Goal: Task Accomplishment & Management: Complete application form

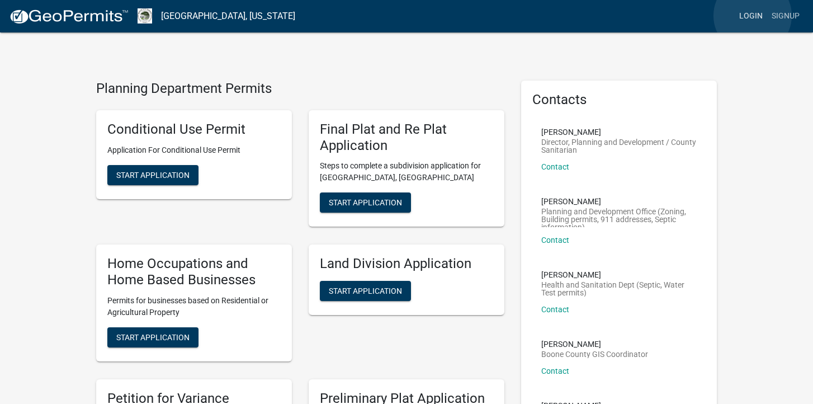
click at [753, 16] on link "Login" at bounding box center [751, 16] width 32 height 21
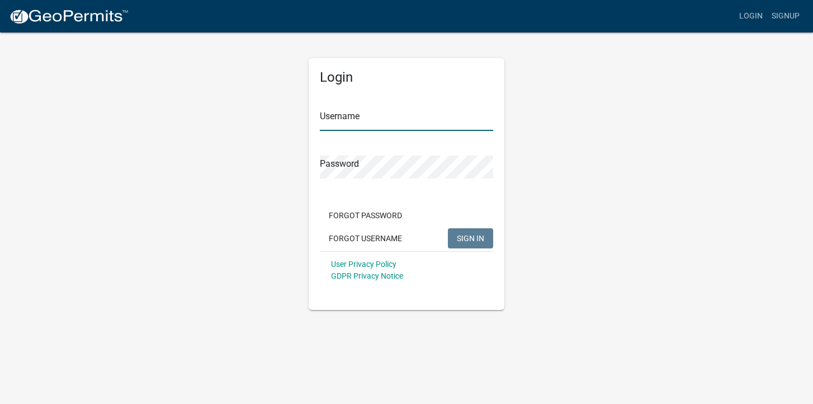
click at [374, 117] on input "Username" at bounding box center [406, 119] width 173 height 23
type input "[EMAIL_ADDRESS][DOMAIN_NAME]"
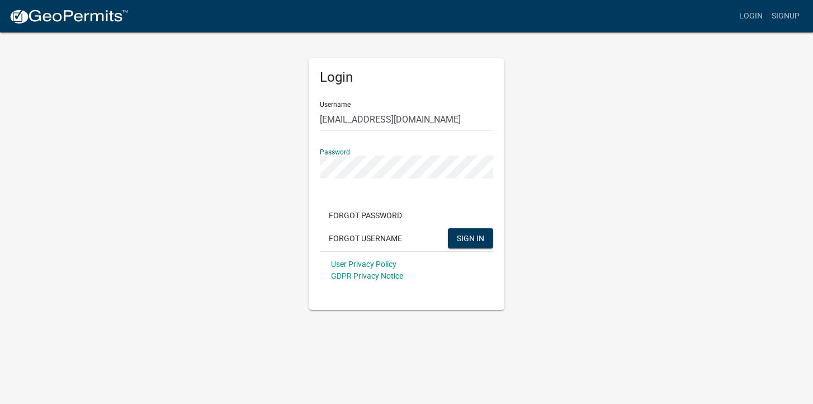
click at [448, 228] on button "SIGN IN" at bounding box center [470, 238] width 45 height 20
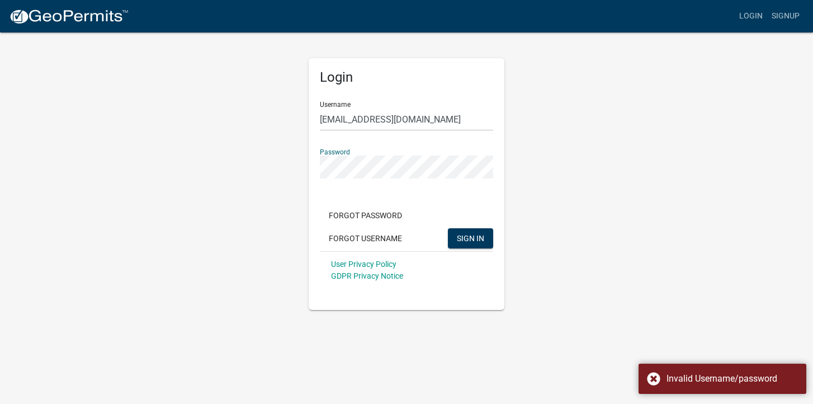
click at [291, 166] on div "Login Username rkdarby@gmail.com Password Forgot Password Forgot Username SIGN …" at bounding box center [407, 170] width 638 height 279
click at [448, 228] on button "SIGN IN" at bounding box center [470, 238] width 45 height 20
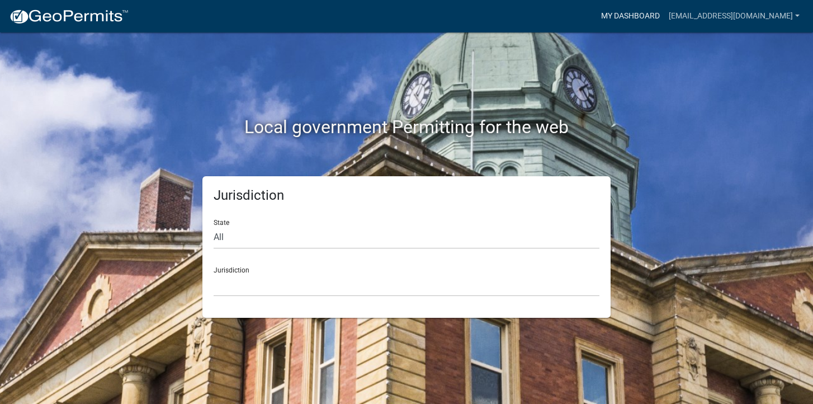
click at [655, 13] on link "My Dashboard" at bounding box center [631, 16] width 68 height 21
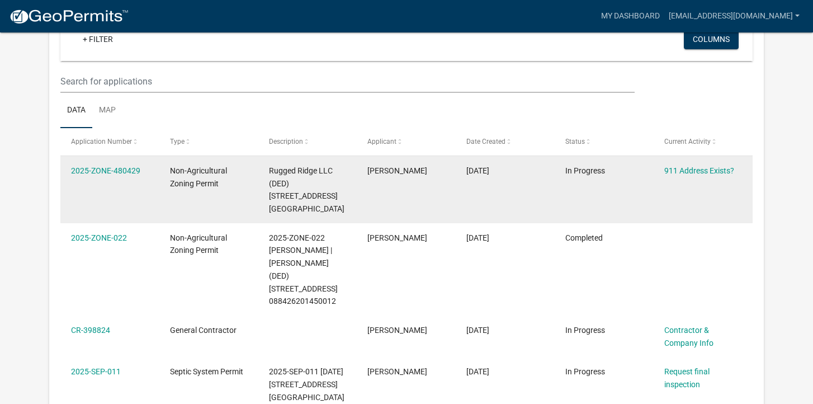
scroll to position [121, 0]
click at [689, 166] on link "911 Address Exists?" at bounding box center [699, 170] width 70 height 9
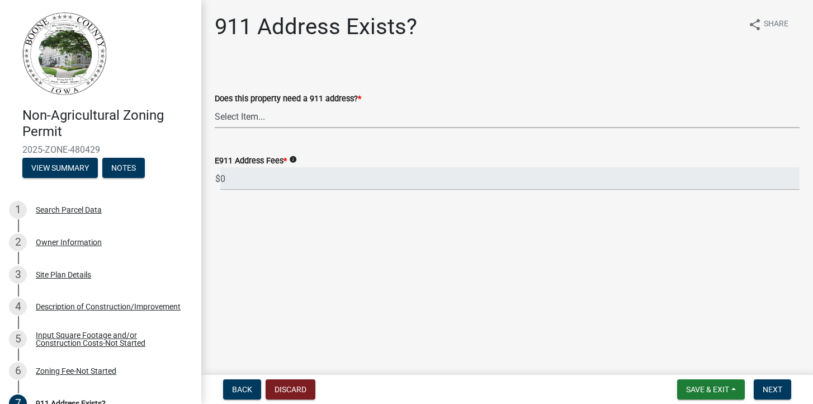
click at [272, 118] on select "Select Item... Property already has a 911 address Request a new 911 address, si…" at bounding box center [507, 116] width 585 height 23
select select "f1813c40-ff51-4f8e-a09d-ea2142ee239a"
click at [773, 394] on button "Next" at bounding box center [772, 389] width 37 height 20
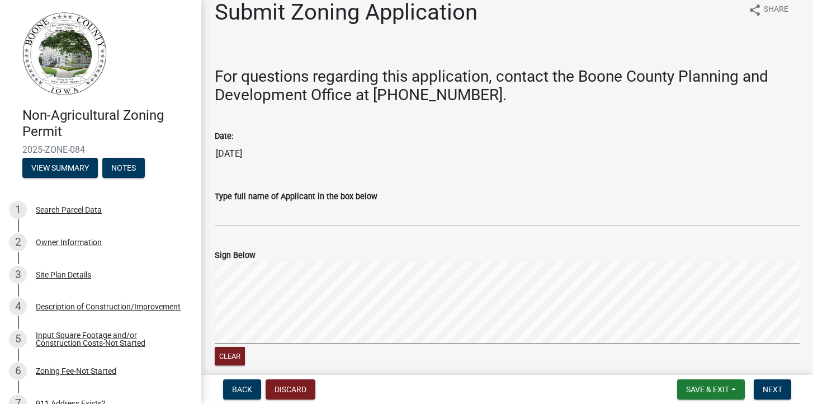
scroll to position [27, 0]
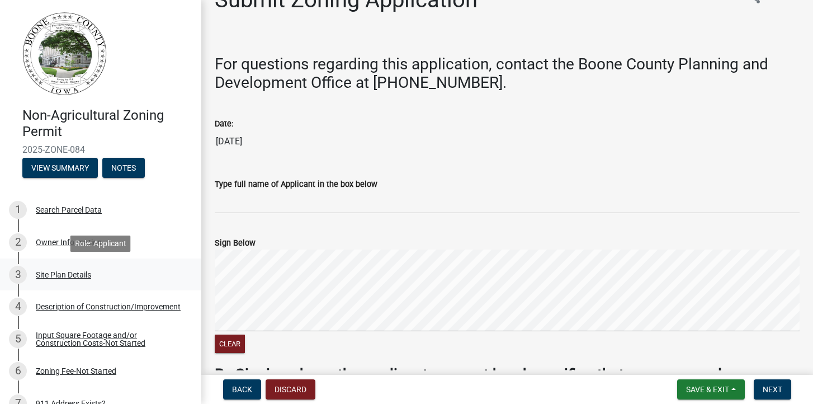
click at [70, 273] on div "Site Plan Details" at bounding box center [63, 275] width 55 height 8
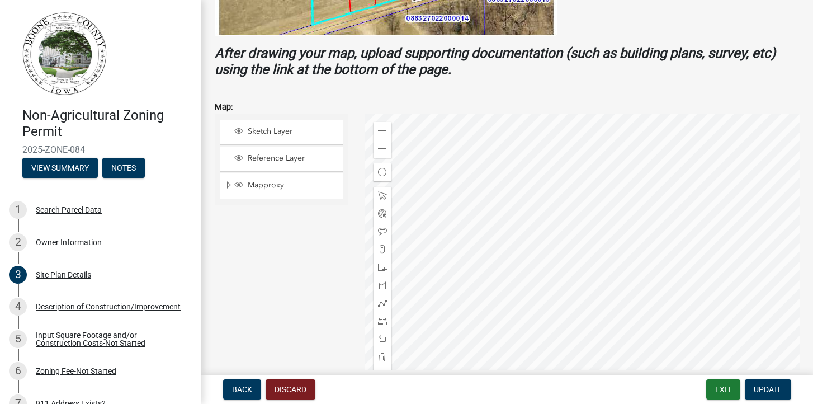
scroll to position [377, 0]
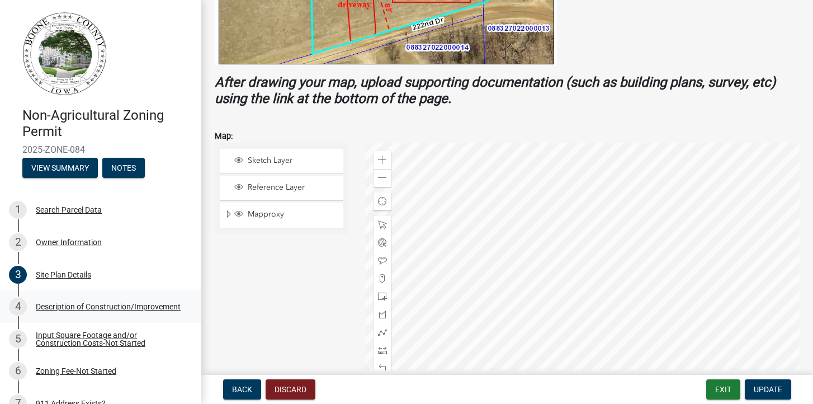
click at [69, 306] on div "Description of Construction/Improvement" at bounding box center [108, 307] width 145 height 8
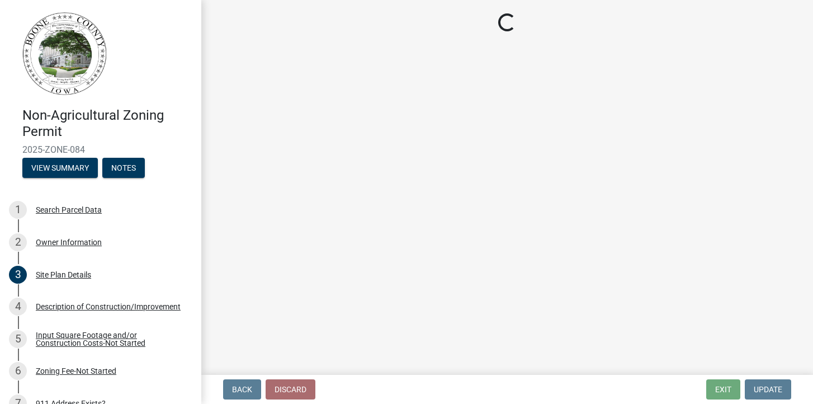
select select "780d6c2c-296a-4ca9-89f5-6f46740c66d4"
select select "11cf4637-fcbf-4a36-af17-97ff4966c2e6"
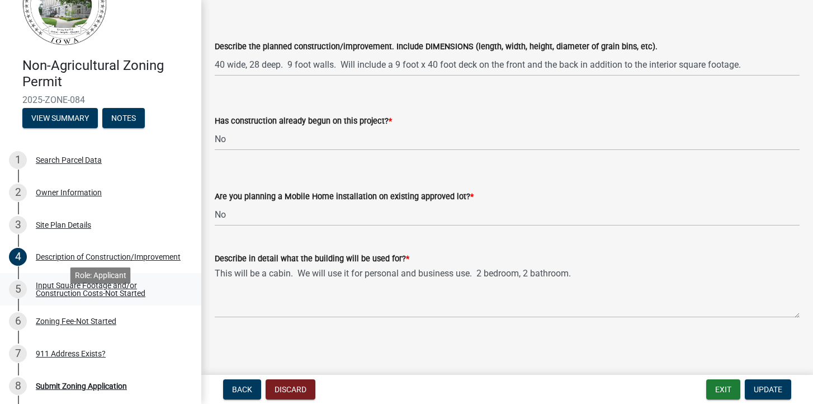
scroll to position [52, 0]
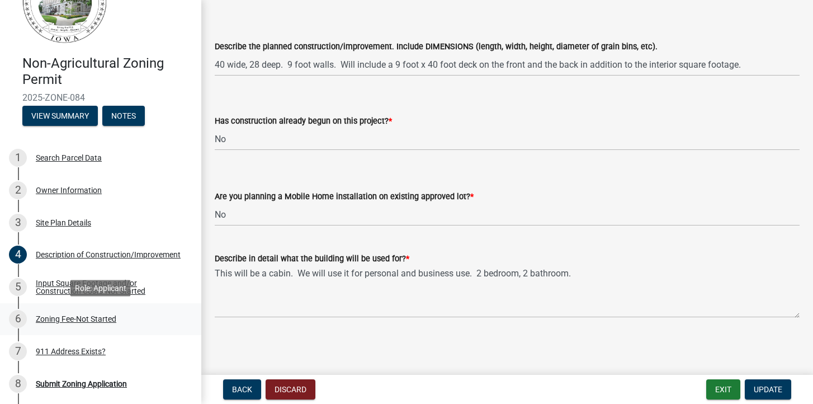
click at [59, 320] on div "Zoning Fee-Not Started" at bounding box center [76, 319] width 81 height 8
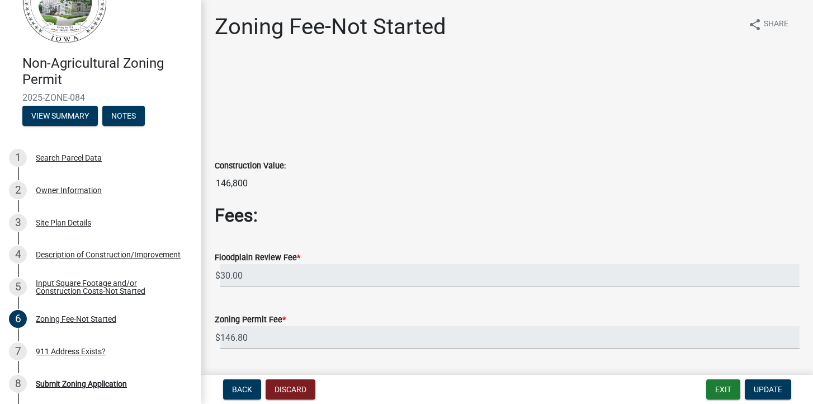
scroll to position [32, 0]
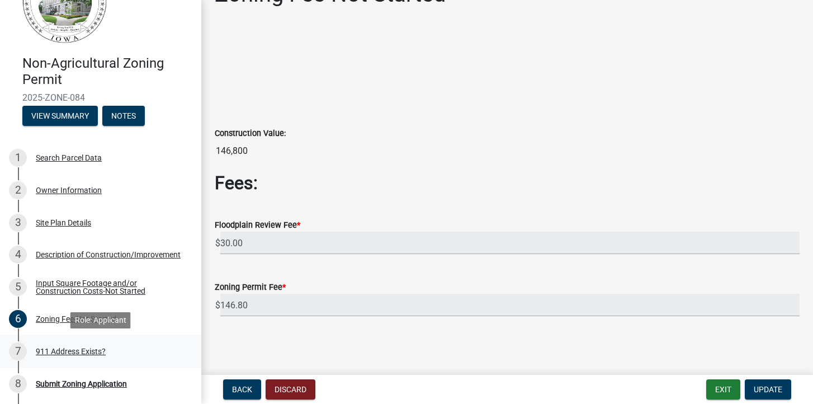
click at [57, 350] on div "911 Address Exists?" at bounding box center [71, 351] width 70 height 8
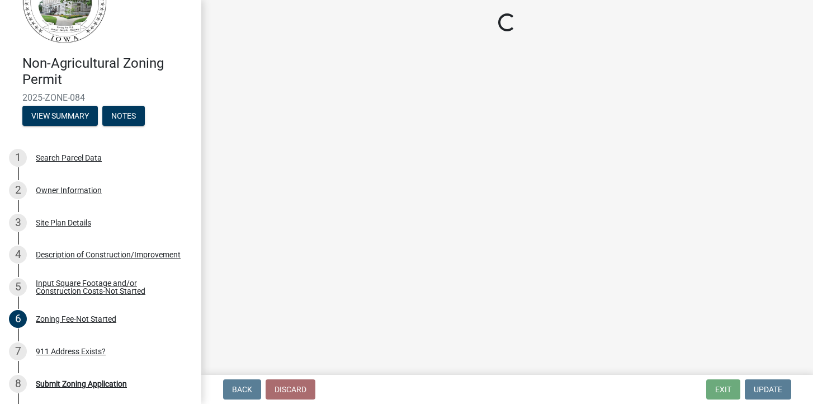
select select "f1813c40-ff51-4f8e-a09d-ea2142ee239a"
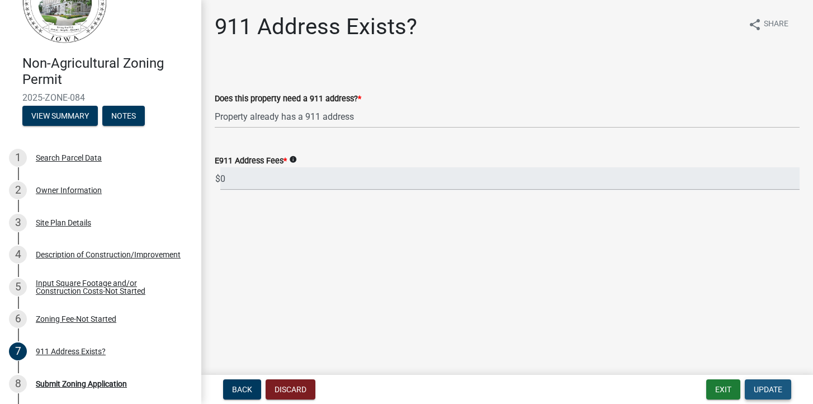
click at [775, 389] on span "Update" at bounding box center [768, 389] width 29 height 9
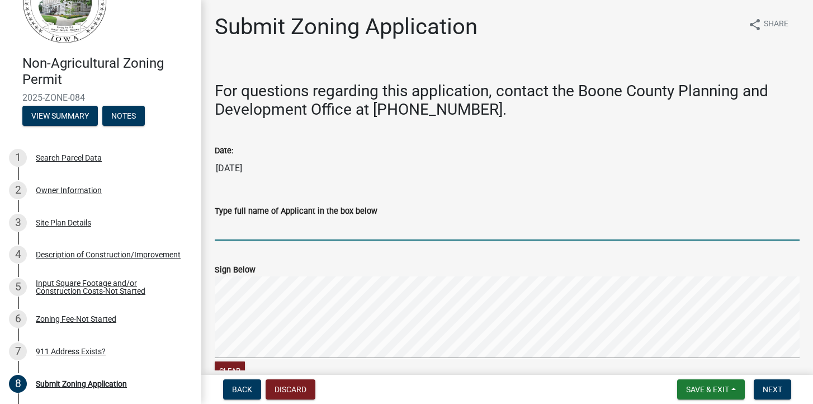
click at [310, 230] on input "Type full name of Applicant in the box below" at bounding box center [507, 229] width 585 height 23
type input "Katherine Darby"
click at [276, 359] on signature-pad at bounding box center [507, 318] width 585 height 85
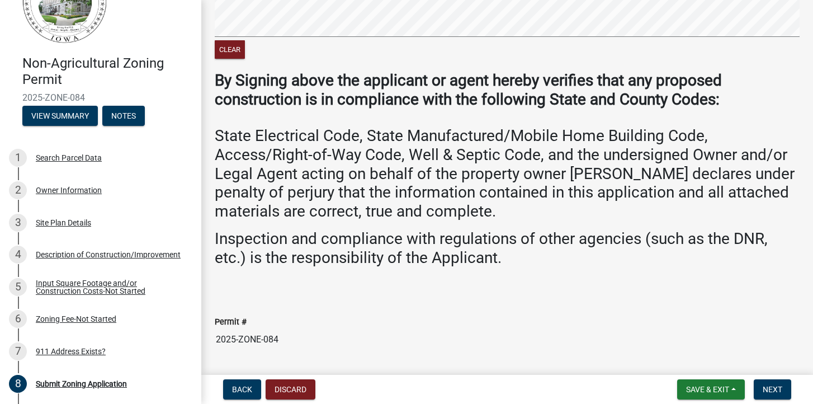
scroll to position [354, 0]
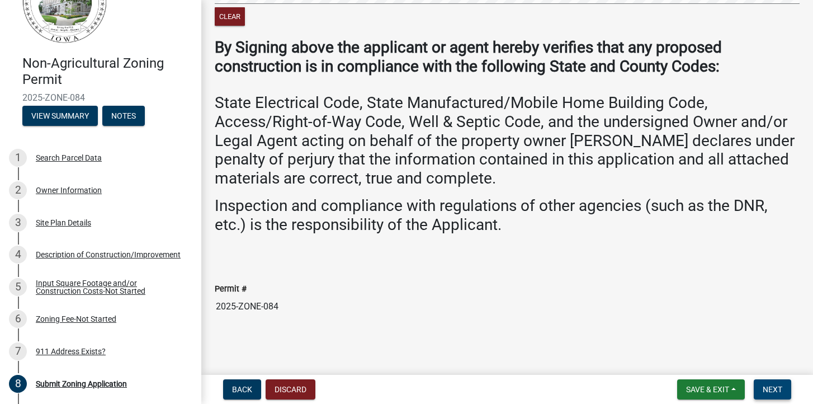
click at [773, 390] on span "Next" at bounding box center [773, 389] width 20 height 9
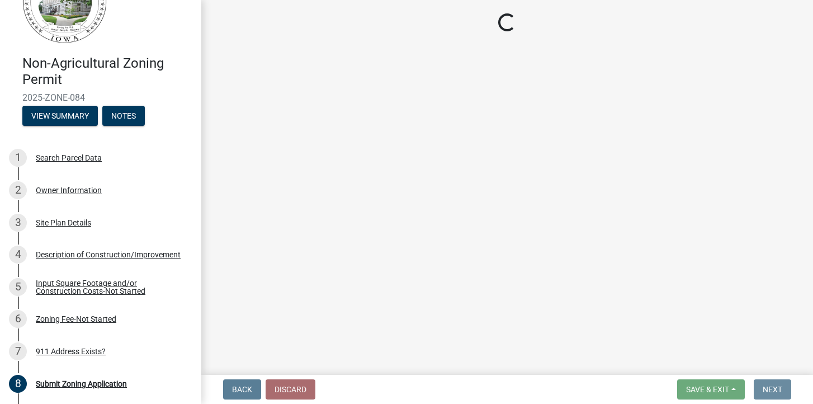
scroll to position [0, 0]
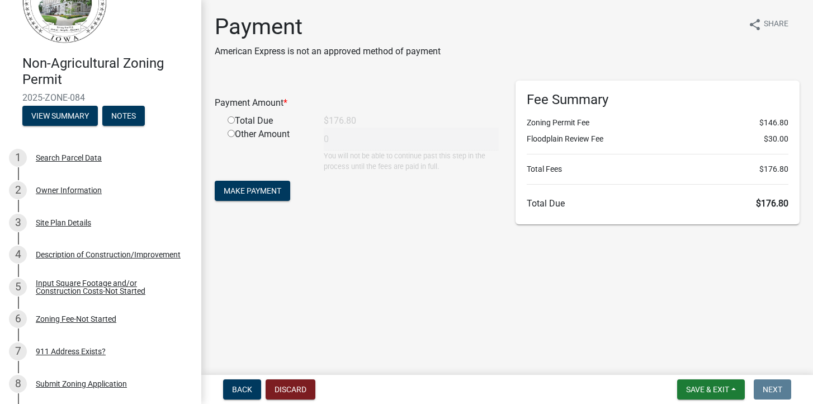
click at [229, 120] on input "radio" at bounding box center [231, 119] width 7 height 7
radio input "true"
type input "176.8"
click at [251, 187] on span "Make Payment" at bounding box center [253, 190] width 58 height 9
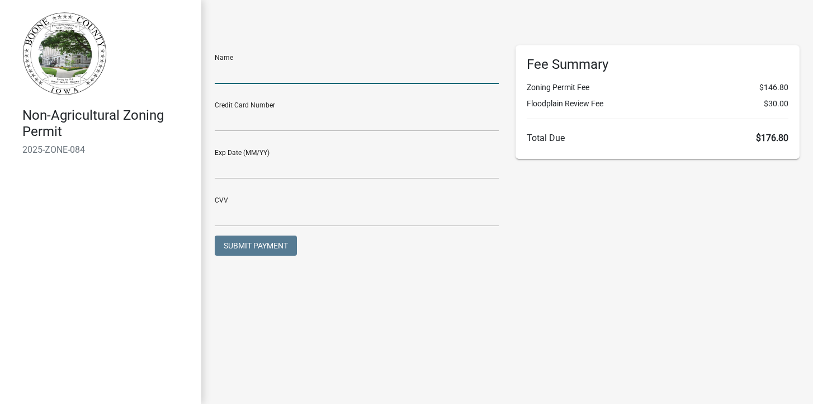
click at [235, 77] on input "text" at bounding box center [357, 72] width 284 height 23
type input "[PERSON_NAME]"
click at [254, 126] on input "text" at bounding box center [357, 119] width 284 height 23
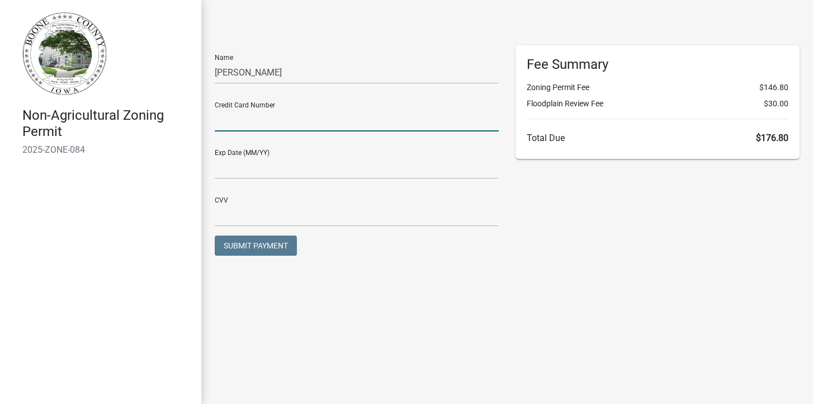
type input "[CREDIT_CARD_NUMBER]"
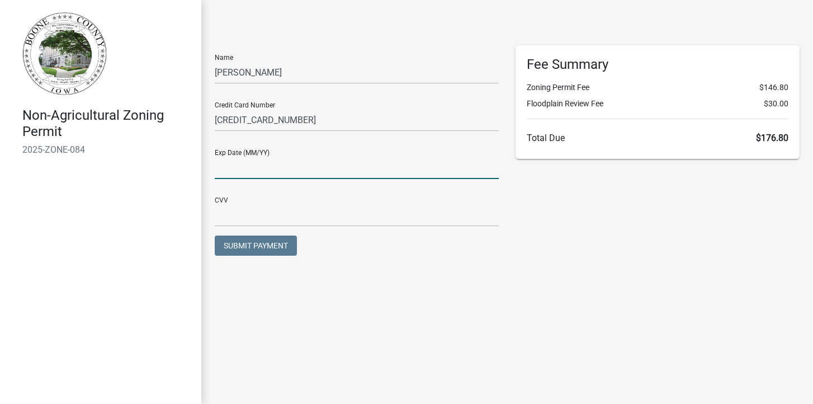
type input "03/29"
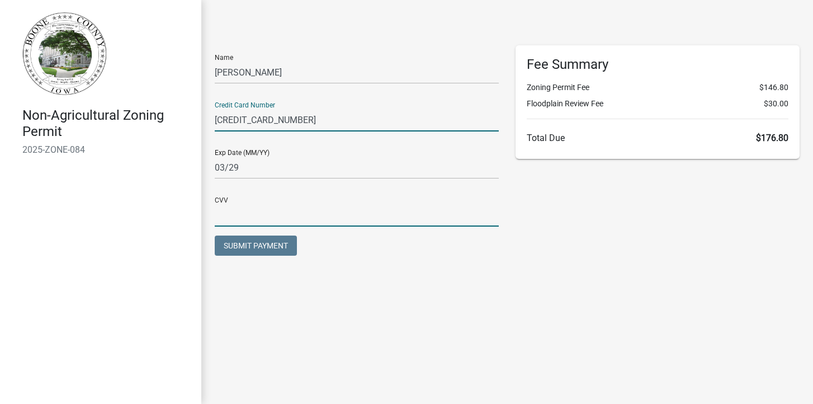
click at [281, 210] on input "text" at bounding box center [357, 215] width 284 height 23
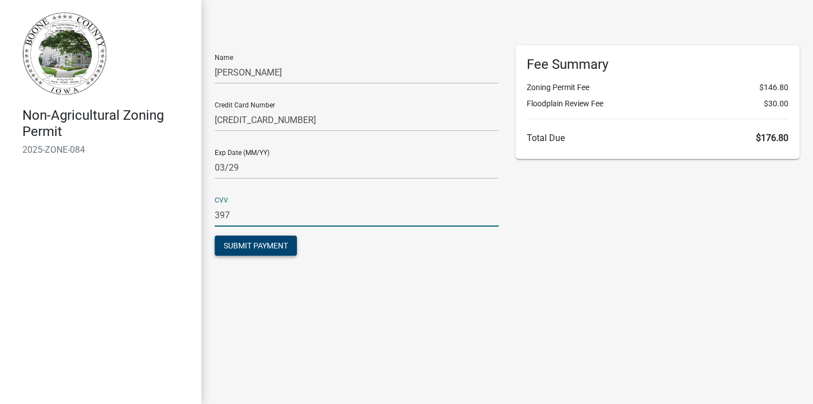
type input "397"
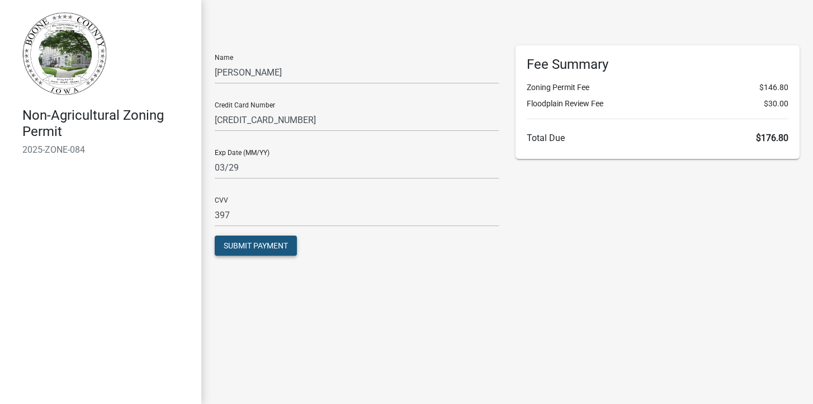
click at [271, 248] on span "Submit Payment" at bounding box center [256, 245] width 64 height 9
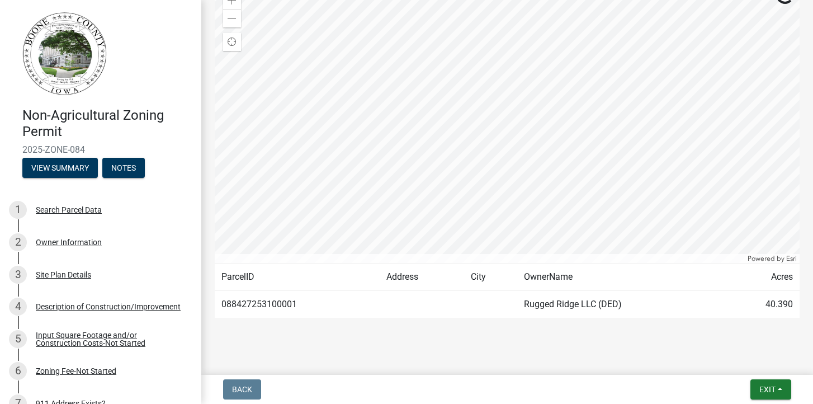
scroll to position [234, 0]
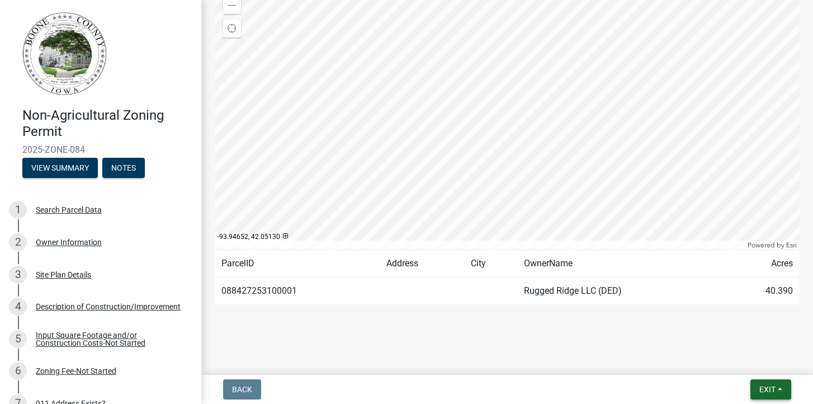
click at [766, 390] on span "Exit" at bounding box center [767, 389] width 16 height 9
click at [742, 357] on button "Save & Exit" at bounding box center [746, 360] width 89 height 27
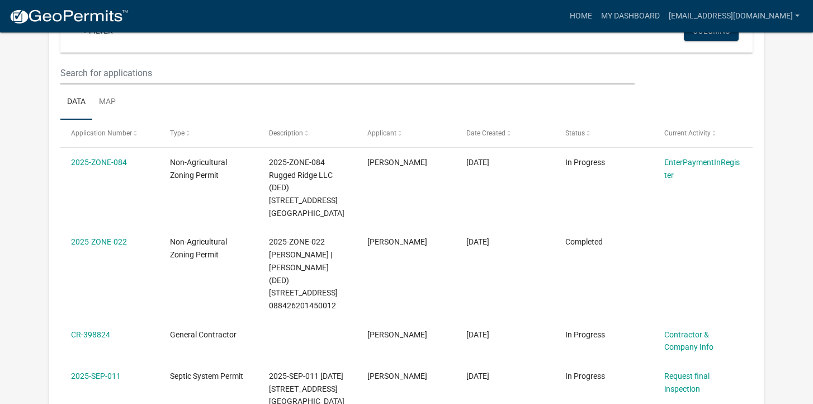
scroll to position [132, 0]
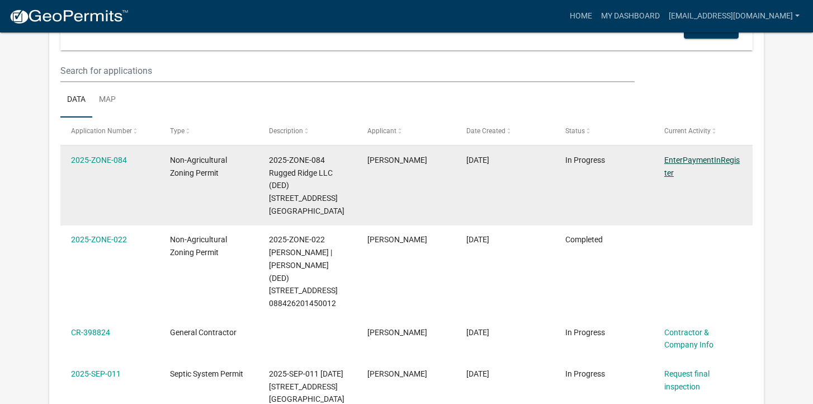
click at [674, 161] on link "EnterPaymentInRegister" at bounding box center [701, 166] width 75 height 22
